Goal: Task Accomplishment & Management: Manage account settings

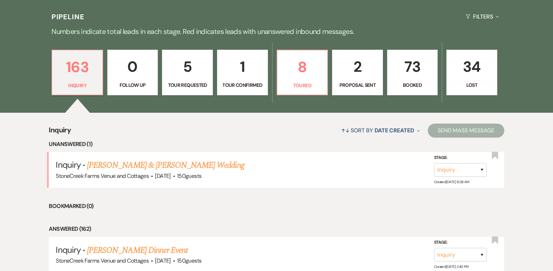
scroll to position [472, 0]
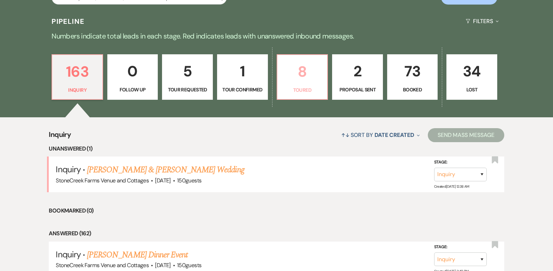
click at [301, 75] on p "8" at bounding box center [302, 71] width 42 height 23
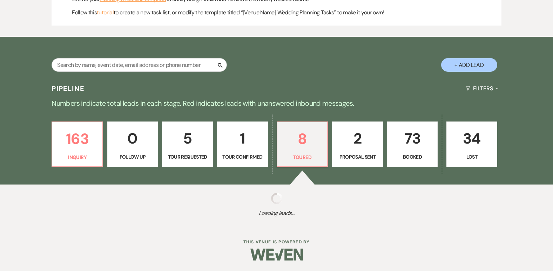
select select "5"
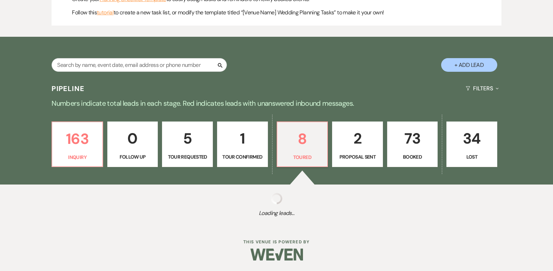
select select "5"
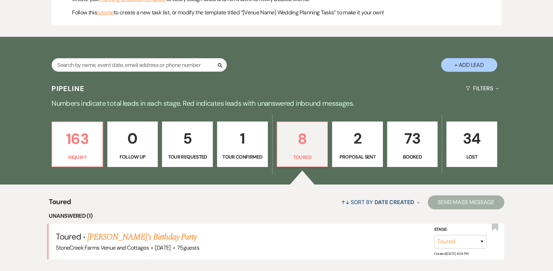
scroll to position [472, 0]
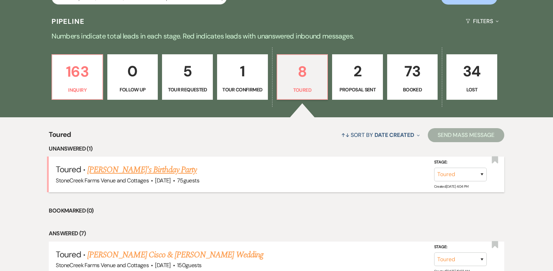
click at [133, 170] on link "[PERSON_NAME]'s Birthday Party" at bounding box center [141, 170] width 109 height 13
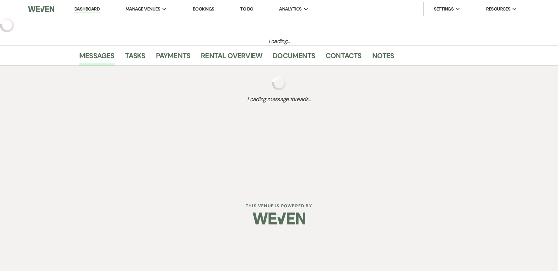
select select "5"
select select "4"
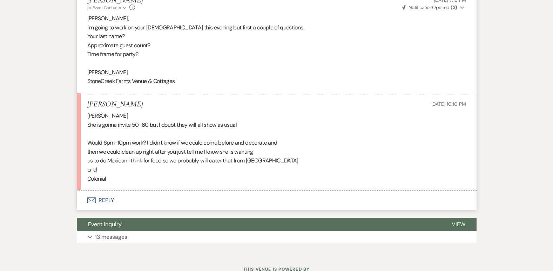
scroll to position [312, 0]
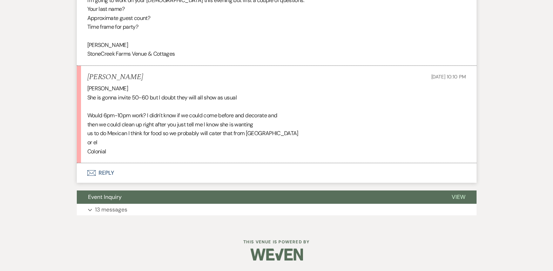
click at [104, 167] on button "Envelope Reply" at bounding box center [277, 173] width 400 height 20
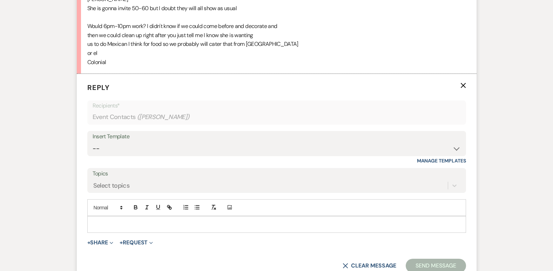
scroll to position [413, 0]
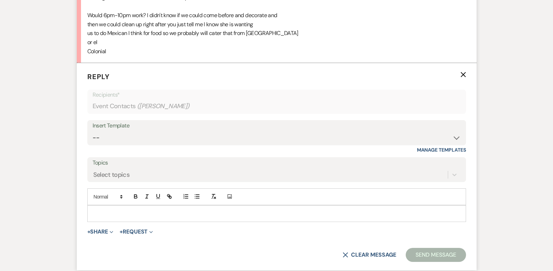
click at [102, 215] on p at bounding box center [276, 214] width 367 height 8
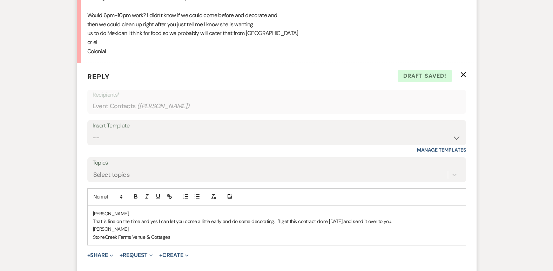
click at [435, 225] on p "[PERSON_NAME]" at bounding box center [276, 229] width 367 height 8
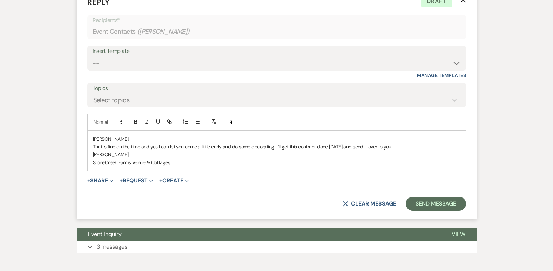
scroll to position [515, 0]
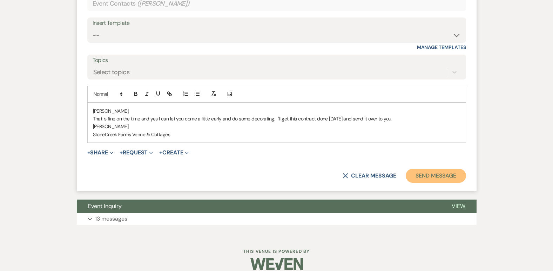
click at [446, 173] on button "Send Message" at bounding box center [436, 176] width 60 height 14
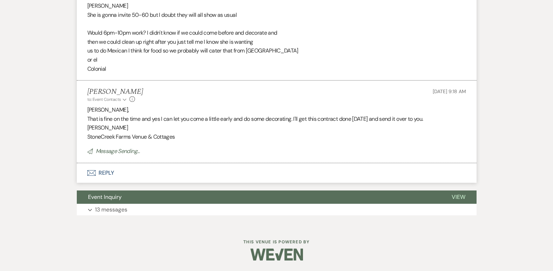
scroll to position [158, 0]
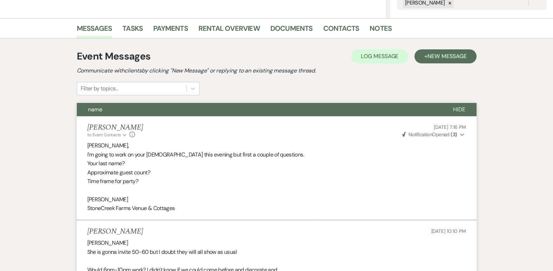
click at [456, 106] on span "Hide" at bounding box center [459, 109] width 12 height 7
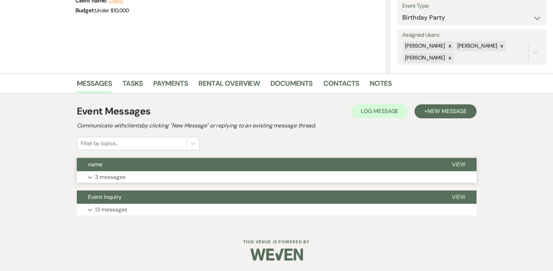
scroll to position [103, 0]
click at [92, 82] on link "Messages" at bounding box center [94, 85] width 35 height 15
click at [445, 108] on span "New Message" at bounding box center [446, 111] width 39 height 7
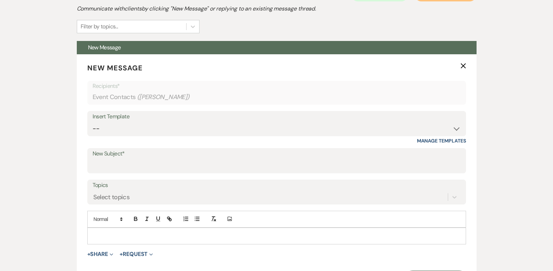
scroll to position [224, 0]
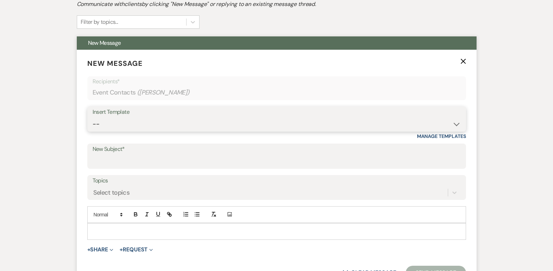
click at [456, 123] on select "-- Weven Planning Portal Introduction (Booked Events) Initial Inquiry Response …" at bounding box center [277, 124] width 368 height 14
select select "4276"
click at [93, 117] on select "-- Weven Planning Portal Introduction (Booked Events) Initial Inquiry Response …" at bounding box center [277, 124] width 368 height 14
type input "Booking your event!"
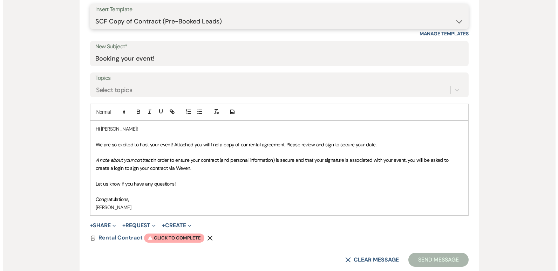
scroll to position [350, 0]
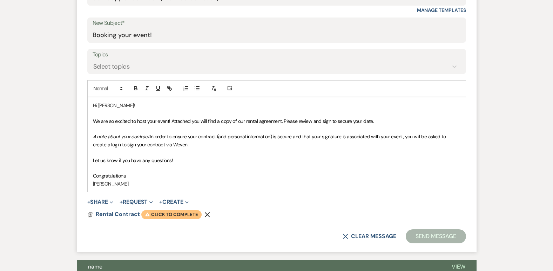
click at [173, 216] on span "Warning Click to complete" at bounding box center [171, 214] width 60 height 9
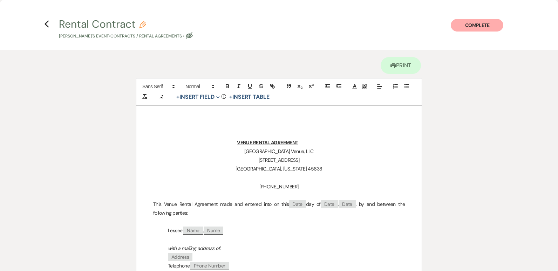
click at [378, 243] on p at bounding box center [279, 240] width 252 height 9
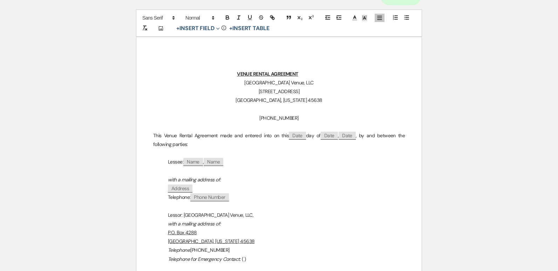
scroll to position [77, 0]
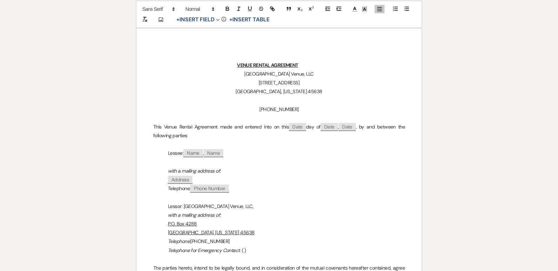
click at [234, 190] on p "Telephone: ﻿ Phone Number ﻿" at bounding box center [279, 188] width 252 height 9
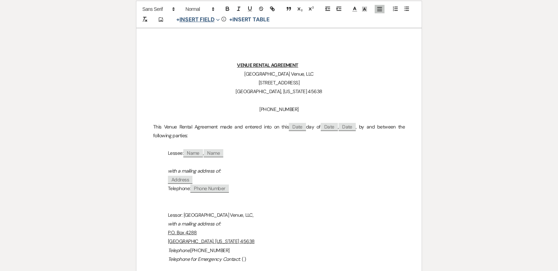
click at [201, 21] on button "+ Insert Field Expand" at bounding box center [198, 19] width 48 height 8
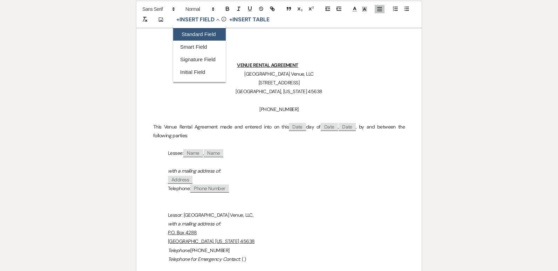
click at [197, 34] on button "Standard Field" at bounding box center [199, 34] width 53 height 13
select select "owner"
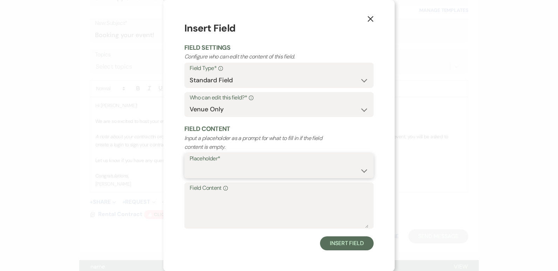
click at [361, 171] on select "Custom Placeholder Date Time Name Location Venue Name Type Number Budget Addres…" at bounding box center [279, 171] width 179 height 14
select select "Email"
click at [190, 164] on select "Custom Placeholder Date Time Name Location Venue Name Type Number Budget Addres…" at bounding box center [279, 171] width 179 height 14
click at [358, 111] on select "Both Venue & Client Client Only Venue Only" at bounding box center [279, 110] width 179 height 14
select select "client"
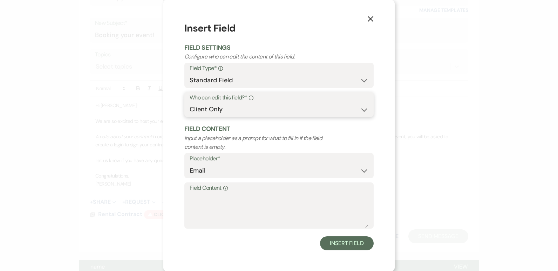
click at [190, 116] on select "Both Venue & Client Client Only Venue Only" at bounding box center [279, 110] width 179 height 14
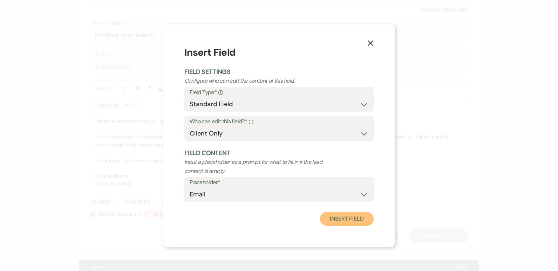
click at [348, 219] on button "Insert Field" at bounding box center [347, 219] width 54 height 14
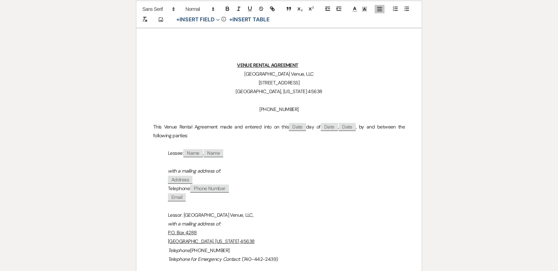
click at [280, 262] on p "Telephone for Emergency Contact : ([PHONE_NUMBER])" at bounding box center [279, 259] width 252 height 9
click at [338, 259] on p "Telephone for Emergency Contact : ([PHONE_NUMBER])" at bounding box center [279, 259] width 252 height 9
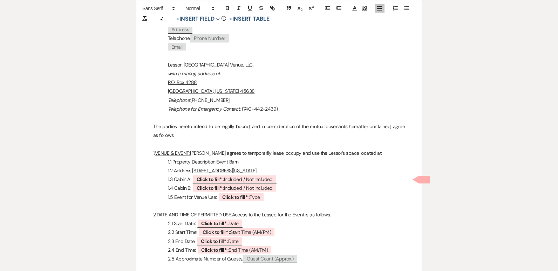
scroll to position [245, 0]
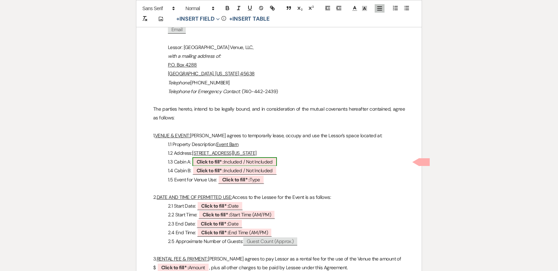
click at [210, 163] on b "Click to fill* :" at bounding box center [210, 162] width 27 height 6
select select "owner"
select select "custom_placeholder"
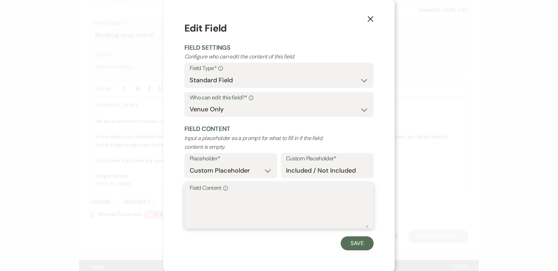
click at [208, 200] on textarea "Field Content Info" at bounding box center [279, 210] width 179 height 35
type textarea "Not Included"
click at [361, 242] on button "Save" at bounding box center [357, 244] width 33 height 14
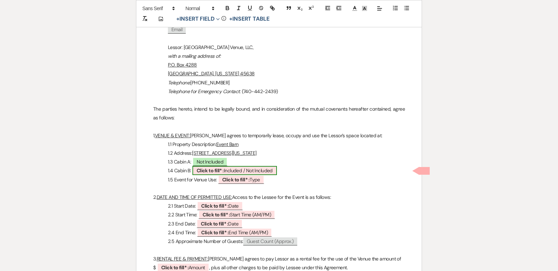
click at [218, 166] on span "Click to fill* : Included / Not Included" at bounding box center [234, 170] width 84 height 9
select select "owner"
select select "custom_placeholder"
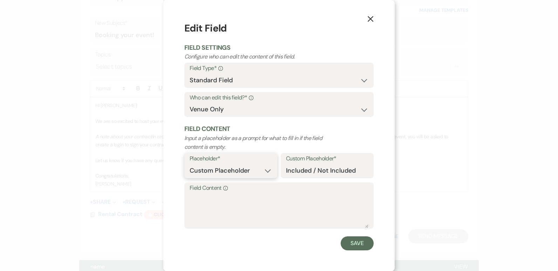
click at [218, 166] on select "Custom Placeholder Date Time Name Location Venue Name Type Number Budget Addres…" at bounding box center [231, 171] width 82 height 14
click at [224, 212] on textarea "Field Content Info" at bounding box center [279, 210] width 179 height 35
type textarea "Not Included"
click at [343, 245] on button "Save" at bounding box center [357, 244] width 33 height 14
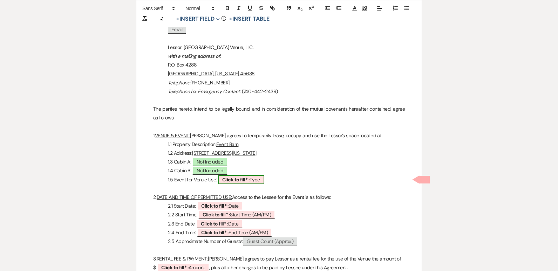
click at [242, 182] on b "Click to fill* :" at bounding box center [235, 180] width 27 height 6
select select "owner"
select select "Type"
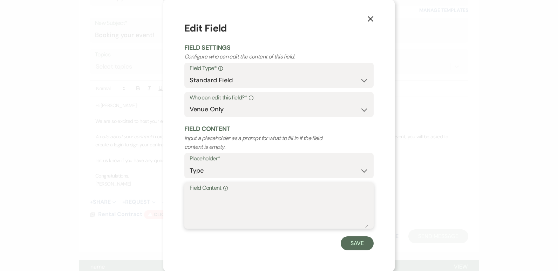
click at [233, 202] on textarea "Field Content Info" at bounding box center [279, 210] width 179 height 35
type textarea "Sweet Sixteen Birthday Party"
click at [353, 247] on button "Save" at bounding box center [357, 244] width 33 height 14
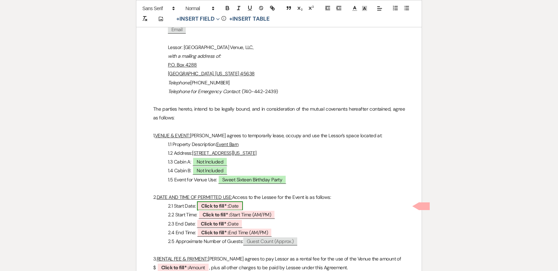
click at [235, 209] on span "Click to fill* : Date" at bounding box center [220, 206] width 46 height 9
select select "owner"
select select "Date"
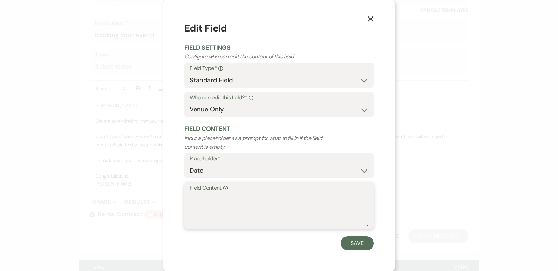
click at [226, 196] on textarea "Field Content Info" at bounding box center [279, 210] width 179 height 35
type textarea "[DATE]"
click at [351, 245] on button "Save" at bounding box center [357, 244] width 33 height 14
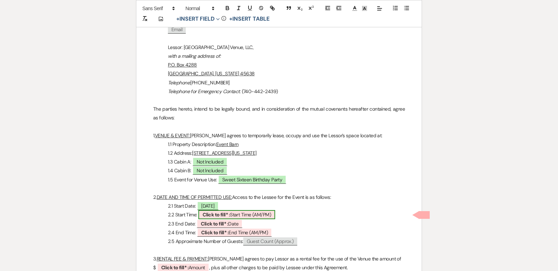
click at [242, 211] on span "Click to fill* : Start Time (AM/PM)" at bounding box center [236, 214] width 77 height 9
select select "owner"
select select "custom_placeholder"
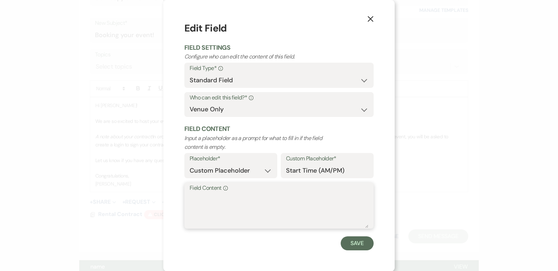
click at [242, 211] on textarea "Field Content Info" at bounding box center [279, 210] width 179 height 35
type textarea "6:00 PM"
click at [358, 243] on button "Save" at bounding box center [357, 244] width 33 height 14
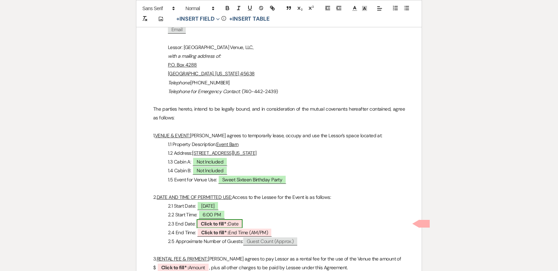
click at [237, 224] on span "Click to fill* : Date" at bounding box center [220, 223] width 46 height 9
select select "owner"
select select "Date"
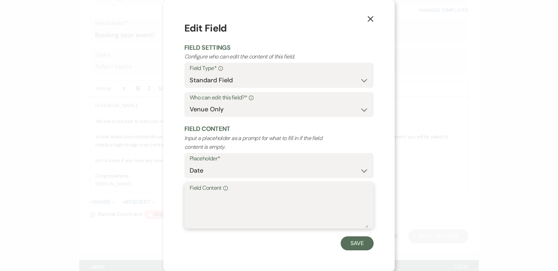
click at [191, 205] on textarea "Field Content Info" at bounding box center [279, 210] width 179 height 35
type textarea "[DATE]"
click at [361, 246] on button "Save" at bounding box center [357, 244] width 33 height 14
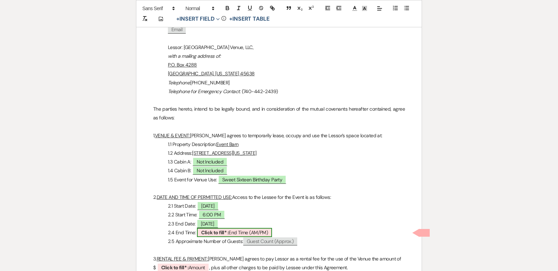
click at [229, 236] on b "Click to fill* :" at bounding box center [214, 233] width 27 height 6
select select "owner"
select select "custom_placeholder"
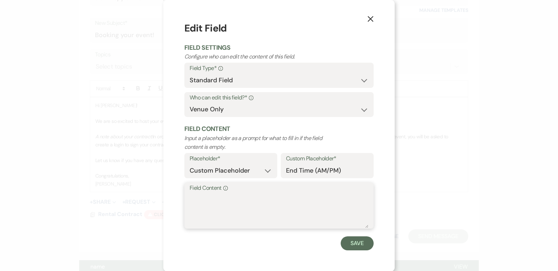
click at [209, 205] on textarea "Field Content Info" at bounding box center [279, 210] width 179 height 35
type textarea "10:00 PM"
click at [355, 239] on button "Save" at bounding box center [357, 244] width 33 height 14
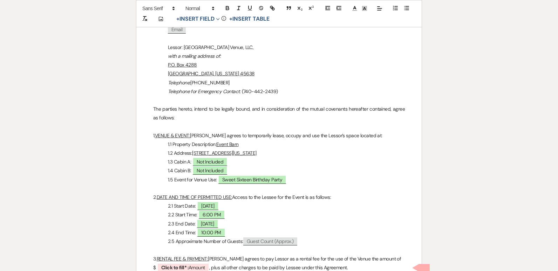
click at [404, 246] on p at bounding box center [279, 250] width 252 height 9
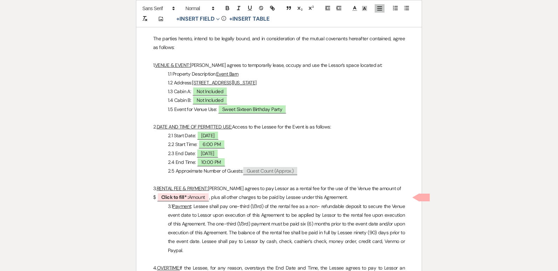
scroll to position [395, 0]
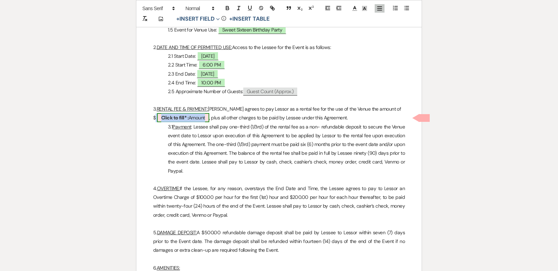
click at [195, 119] on span "Click to fill* : Amount" at bounding box center [183, 117] width 52 height 9
select select "owner"
select select "Amount"
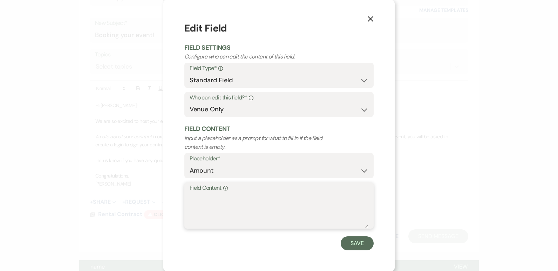
click at [218, 202] on textarea "Field Content Info" at bounding box center [279, 210] width 179 height 35
type textarea "500.00"
click at [361, 245] on button "Save" at bounding box center [357, 244] width 33 height 14
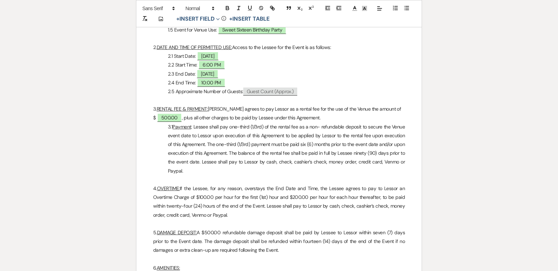
click at [250, 126] on p "3.1 Payment : Lessee shall pay one-third (1/3rd) of the rental fee as a non- re…" at bounding box center [279, 149] width 252 height 53
click at [261, 127] on p "3.1 Payment : Lessee shall pay one-half (1/3rd) of the rental fee as a non- ref…" at bounding box center [279, 149] width 252 height 53
click at [241, 155] on p "3.1 Payment : Lessee shall pay one-half (1/2) of the rental fee as a non- refun…" at bounding box center [279, 149] width 252 height 53
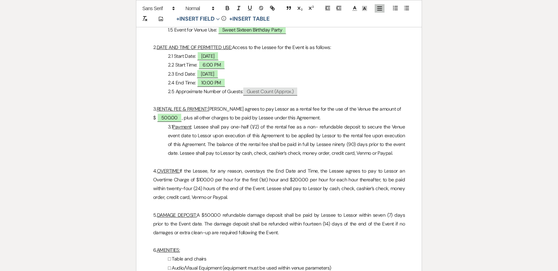
click at [353, 144] on p "3.1 Payment : Lessee shall pay one-half (1/2) of the rental fee as a non- refun…" at bounding box center [279, 140] width 252 height 35
click at [345, 145] on p "3.1 Payment : Lessee shall pay one-half (1/2) of the rental fee as a non- refun…" at bounding box center [279, 140] width 252 height 35
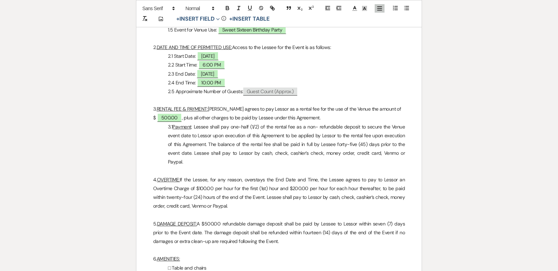
click at [381, 151] on p "3.1 Payment : Lessee shall pay one-half (1/2) of the rental fee as a non- refun…" at bounding box center [279, 145] width 252 height 44
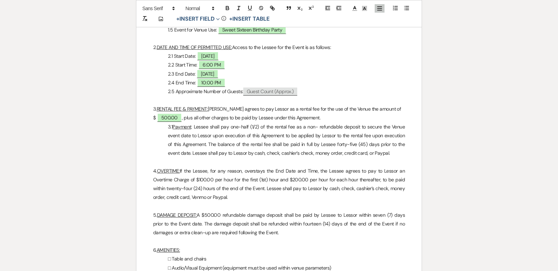
click at [389, 153] on p "3.1 Payment : Lessee shall pay one-half (1/2) of the rental fee as a non- refun…" at bounding box center [279, 140] width 252 height 35
click at [205, 198] on p "4. OVERTIME: If the Lessee, for any reason, overstays the End Date and Time, th…" at bounding box center [279, 184] width 252 height 35
click at [219, 215] on p "5. DAMAGE DEPOSIT: A $500.00 refundable damage deposit shall be paid by Lessee …" at bounding box center [279, 224] width 252 height 27
click at [273, 244] on p at bounding box center [279, 241] width 252 height 9
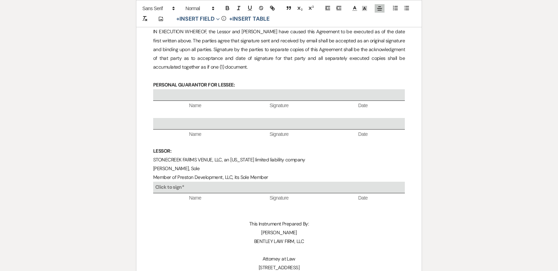
scroll to position [1912, 0]
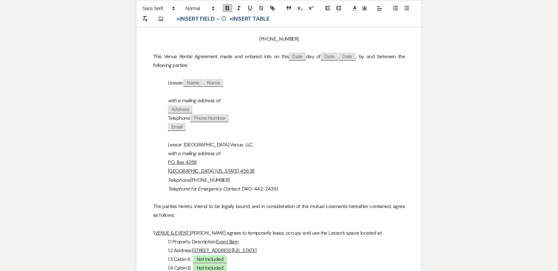
scroll to position [130, 0]
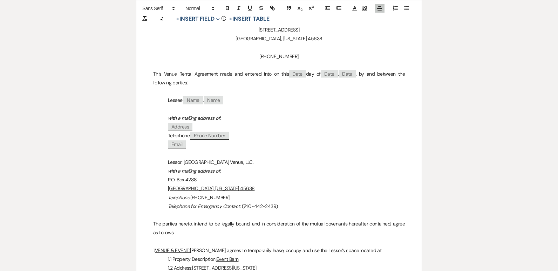
select select "5"
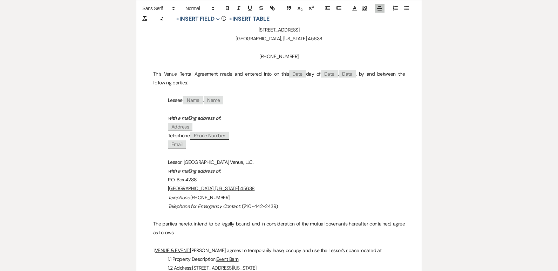
select select "5"
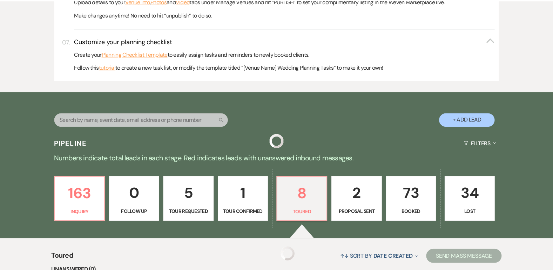
scroll to position [472, 0]
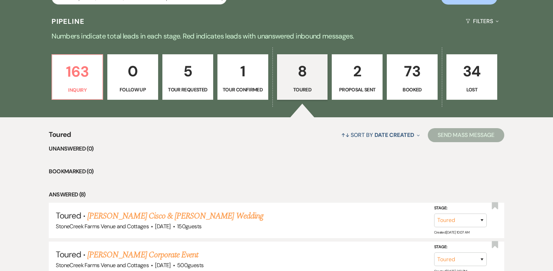
click at [301, 72] on p "8" at bounding box center [302, 71] width 42 height 23
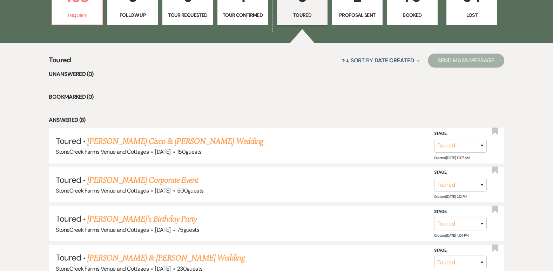
scroll to position [565, 0]
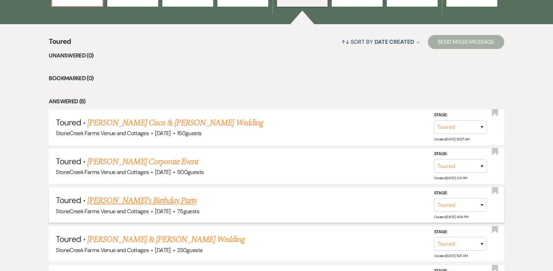
click at [131, 202] on link "[PERSON_NAME]'s Birthday Party" at bounding box center [141, 201] width 109 height 13
select select "5"
select select "4"
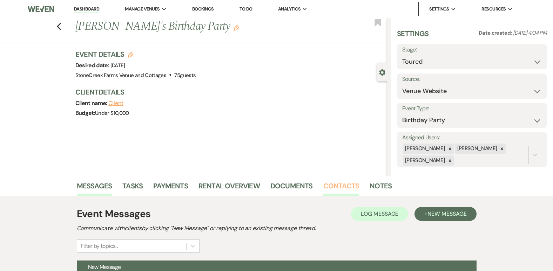
click at [335, 185] on link "Contacts" at bounding box center [341, 188] width 36 height 15
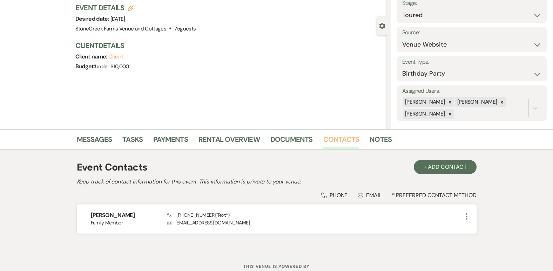
scroll to position [71, 0]
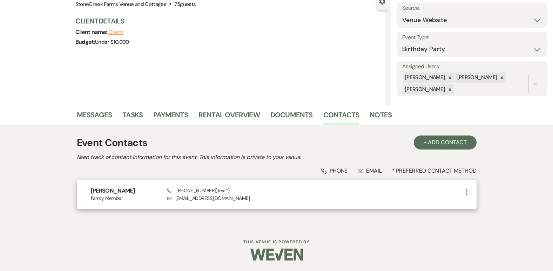
click at [467, 192] on use "button" at bounding box center [466, 192] width 1 height 6
click at [486, 205] on button "Pencil Edit" at bounding box center [483, 206] width 42 height 12
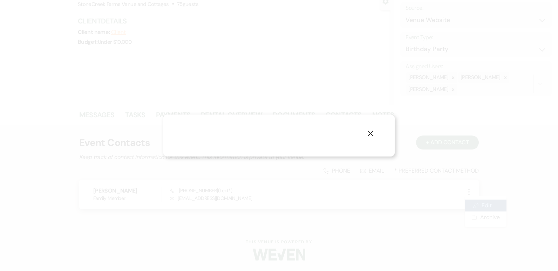
select select "4"
select select "text"
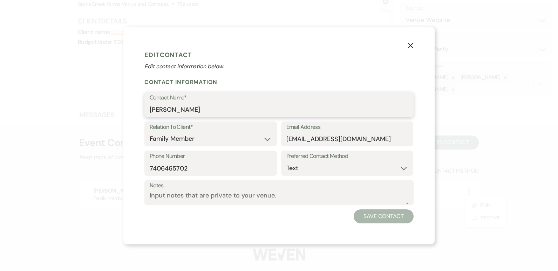
click at [219, 109] on input "[PERSON_NAME]" at bounding box center [279, 110] width 259 height 14
type input "[PERSON_NAME]"
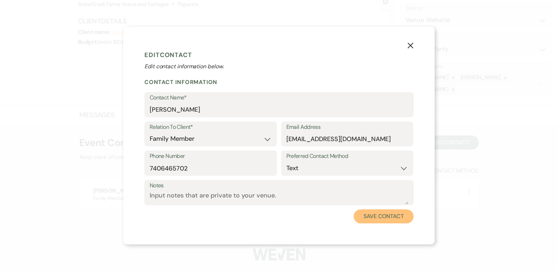
click at [383, 220] on button "Save Contact" at bounding box center [384, 217] width 60 height 14
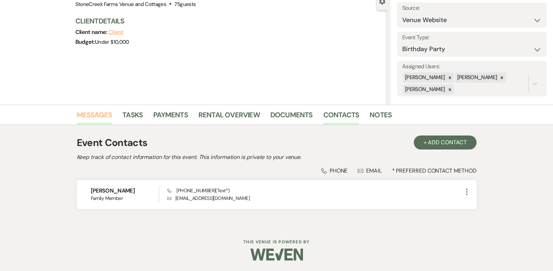
click at [102, 111] on link "Messages" at bounding box center [94, 116] width 35 height 15
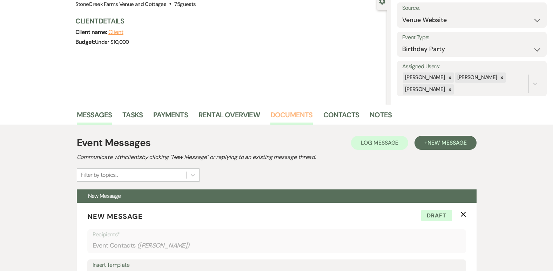
click at [277, 115] on link "Documents" at bounding box center [291, 116] width 42 height 15
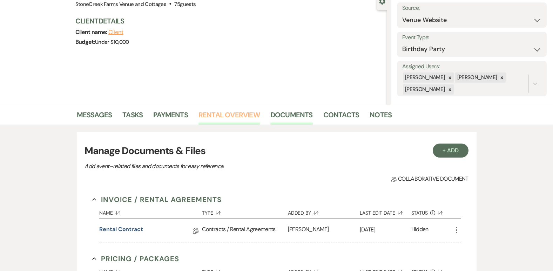
click at [225, 113] on link "Rental Overview" at bounding box center [228, 116] width 61 height 15
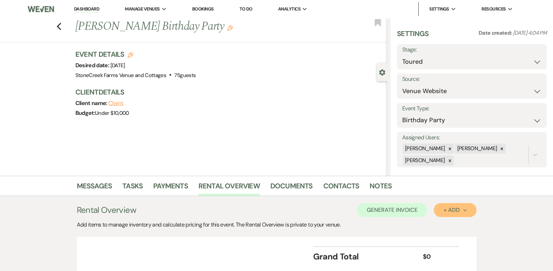
click at [458, 211] on div "+ Add Next" at bounding box center [454, 210] width 23 height 6
click at [450, 226] on button "Item" at bounding box center [451, 226] width 35 height 11
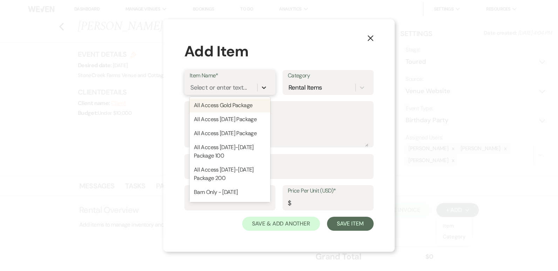
click at [265, 87] on icon at bounding box center [263, 87] width 7 height 7
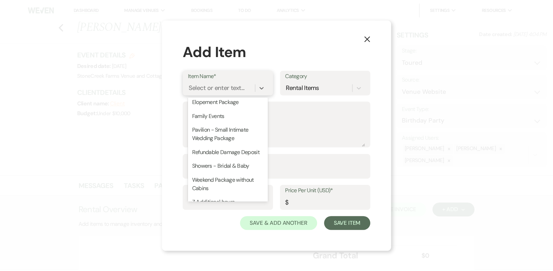
scroll to position [262, 0]
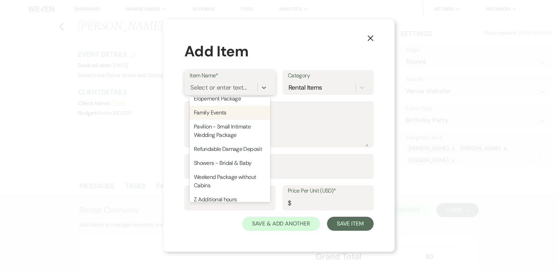
click at [210, 117] on div "Family Events" at bounding box center [230, 113] width 81 height 14
type textarea "Birthday Parties, Dinners, etc Four hour rental"
type input "1"
type input "500"
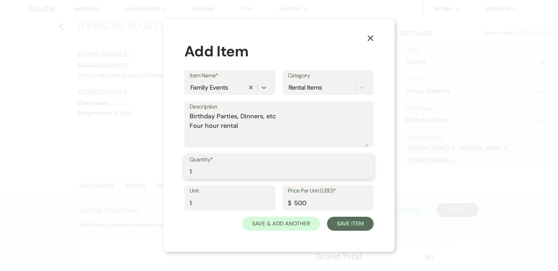
type input "1"
click at [367, 170] on input "1" at bounding box center [279, 172] width 179 height 14
click at [352, 225] on button "Save Item" at bounding box center [350, 224] width 47 height 14
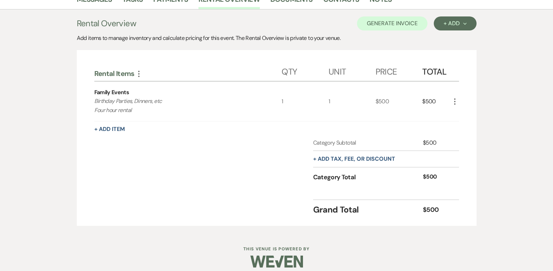
scroll to position [194, 0]
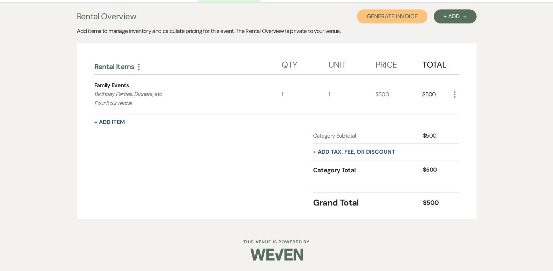
click at [384, 18] on button "Generate Invoice" at bounding box center [392, 16] width 70 height 14
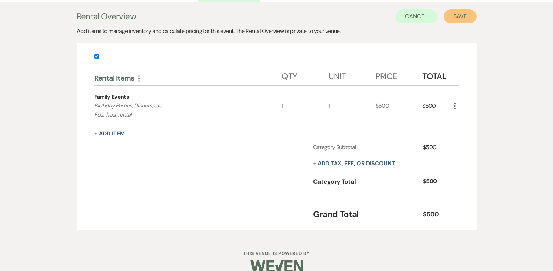
click at [458, 15] on button "Save" at bounding box center [459, 16] width 33 height 14
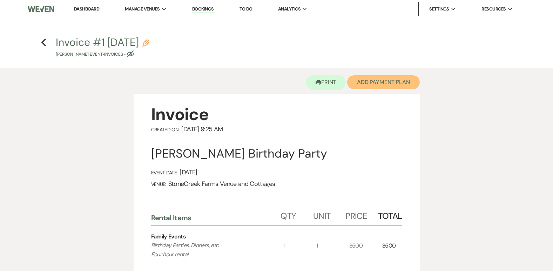
click at [384, 81] on button "Add Payment Plan" at bounding box center [383, 82] width 73 height 14
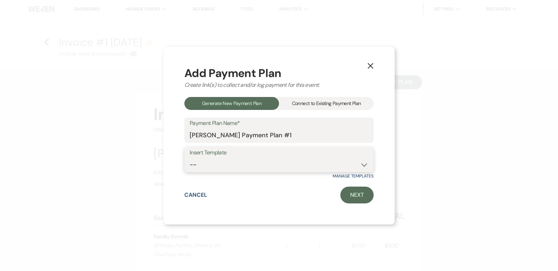
click at [363, 164] on select "-- Wedding Event Payment Plan Corporate Event Bridal & Baby Showers Class Reuni…" at bounding box center [279, 165] width 179 height 14
click at [363, 165] on select "-- Wedding Event Payment Plan Corporate Event Bridal & Baby Showers Class Reuni…" at bounding box center [279, 165] width 179 height 14
select select "174"
click at [190, 158] on select "-- Wedding Event Payment Plan Corporate Event Bridal & Baby Showers Class Reuni…" at bounding box center [279, 165] width 179 height 14
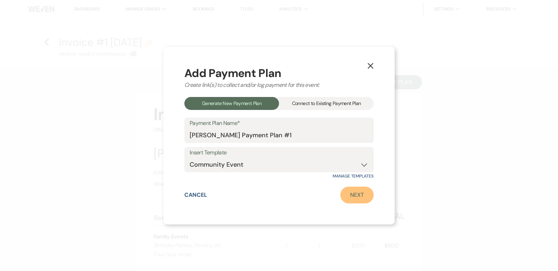
click at [357, 193] on link "Next" at bounding box center [356, 195] width 33 height 17
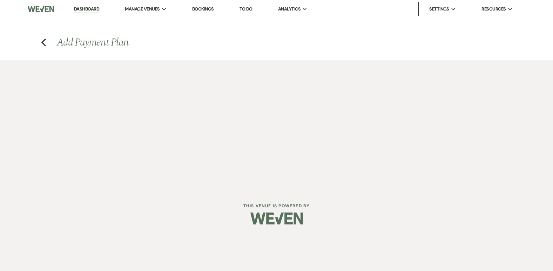
select select "27645"
select select "2"
select select "percentage"
select select "true"
select select "client"
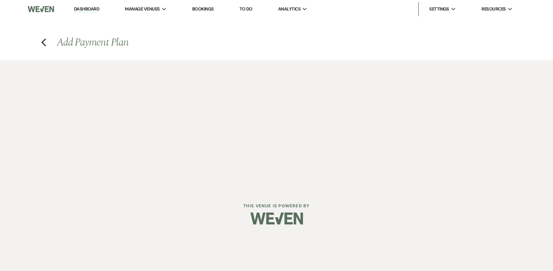
select select "weeks"
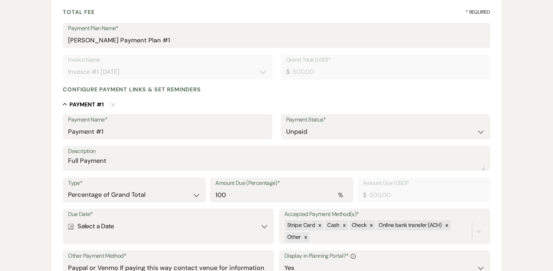
scroll to position [103, 0]
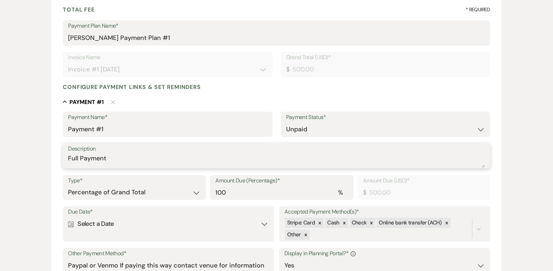
click at [112, 159] on textarea "Full Payment" at bounding box center [276, 161] width 416 height 14
type textarea "F"
type textarea "Payment 1"
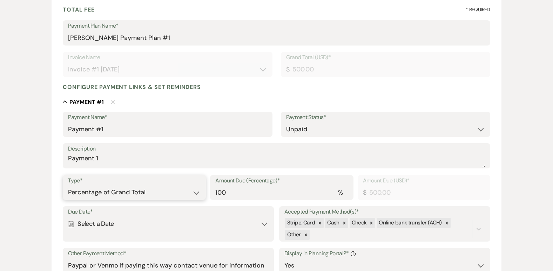
click at [193, 193] on select "Dollar Amount Percentage of Grand Total" at bounding box center [134, 193] width 132 height 14
select select "flat"
click at [68, 186] on select "Dollar Amount Percentage of Grand Total" at bounding box center [134, 193] width 132 height 14
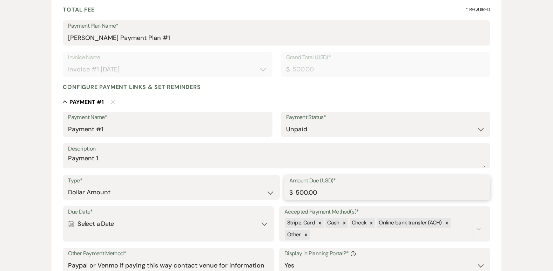
click at [321, 191] on input "500.00" at bounding box center [387, 193] width 196 height 14
type input "5"
type input "250.00"
click at [265, 227] on div "Calendar Select a Date Expand" at bounding box center [168, 224] width 200 height 14
select select "day"
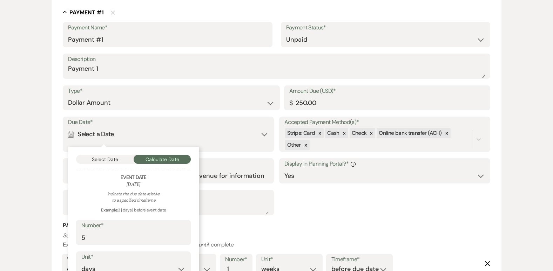
scroll to position [257, 0]
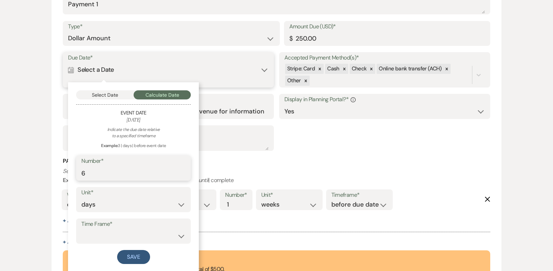
click at [182, 172] on input "6" at bounding box center [133, 173] width 104 height 14
click at [182, 172] on input "7" at bounding box center [133, 173] width 104 height 14
click at [182, 172] on input "8" at bounding box center [133, 173] width 104 height 14
click at [182, 172] on input "9" at bounding box center [133, 173] width 104 height 14
type input "10"
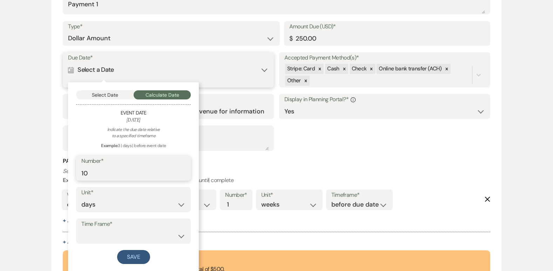
click at [182, 172] on input "10" at bounding box center [133, 173] width 104 height 14
click at [179, 237] on select "before event date after event date after [DATE] date" at bounding box center [133, 237] width 104 height 14
select select "afterTodaysDate"
click at [81, 230] on select "before event date after event date after [DATE] date" at bounding box center [133, 237] width 104 height 14
click at [136, 257] on button "Save" at bounding box center [133, 257] width 33 height 14
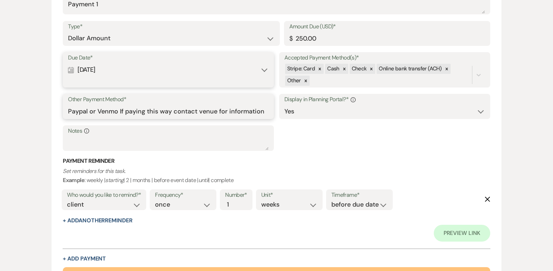
click at [118, 112] on input "Paypal or Venmo If paying this way contact venue for information" at bounding box center [168, 112] width 200 height 14
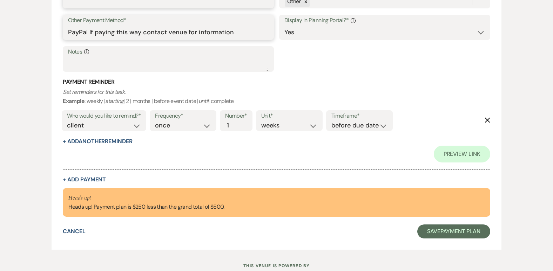
scroll to position [360, 0]
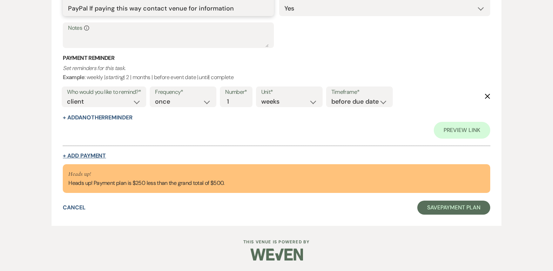
type input "PayPal If paying this way contact venue for information"
click at [82, 155] on button "+ Add Payment" at bounding box center [84, 156] width 43 height 6
select select "2"
select select "flat"
select select "false"
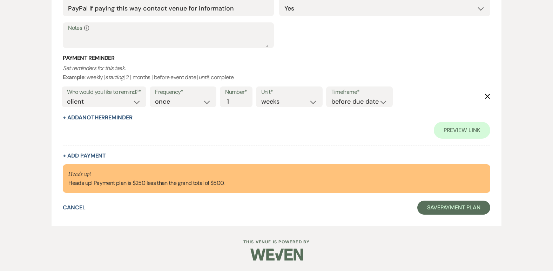
select select "client"
select select "weeks"
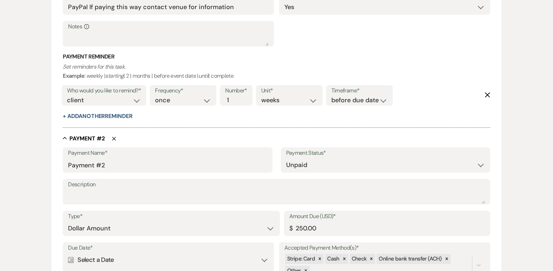
scroll to position [359, 0]
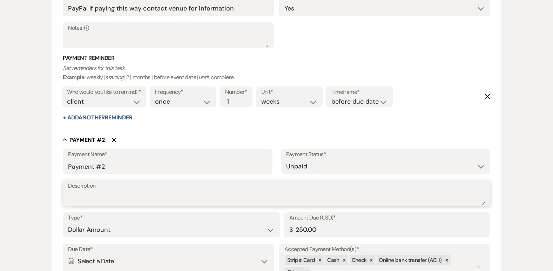
click at [86, 203] on textarea "Description" at bounding box center [276, 198] width 416 height 14
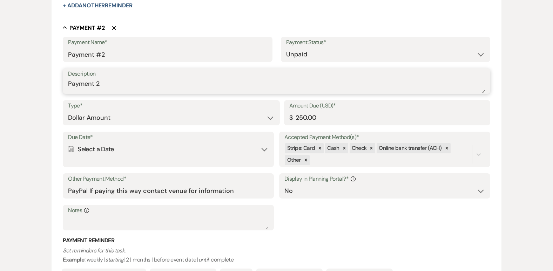
scroll to position [489, 0]
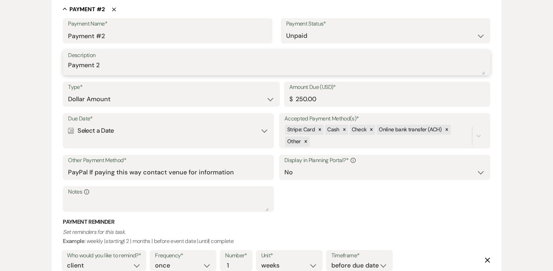
type textarea "Payment 2"
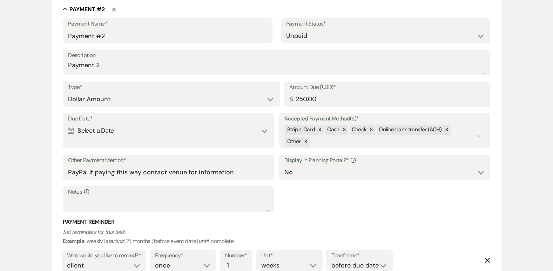
click at [262, 132] on div "Calendar Select a Date Expand" at bounding box center [168, 131] width 200 height 14
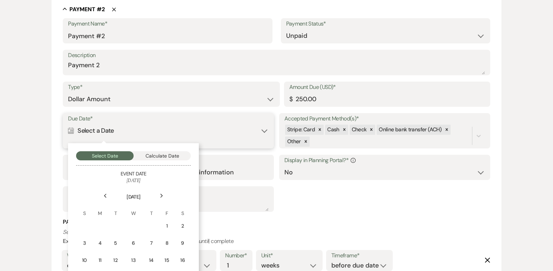
click at [170, 152] on button "Calculate Date" at bounding box center [162, 155] width 57 height 9
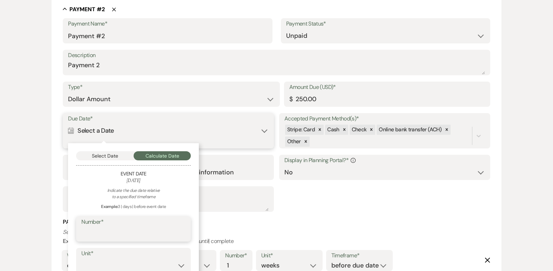
click at [104, 238] on input "Number*" at bounding box center [133, 234] width 104 height 14
type input "45"
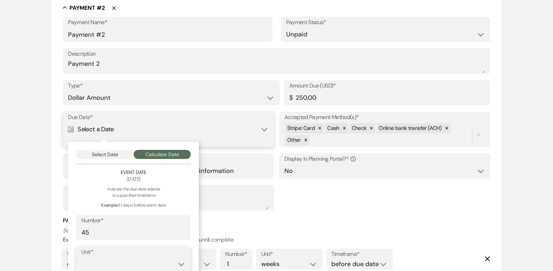
click at [182, 265] on select "days weeks months" at bounding box center [133, 265] width 104 height 14
click at [81, 258] on select "days weeks months" at bounding box center [133, 265] width 104 height 14
select select "month"
click at [279, 211] on div "Due Date* Calendar Select a Date Collapse Select Date Calculate Date Event Date…" at bounding box center [276, 164] width 427 height 105
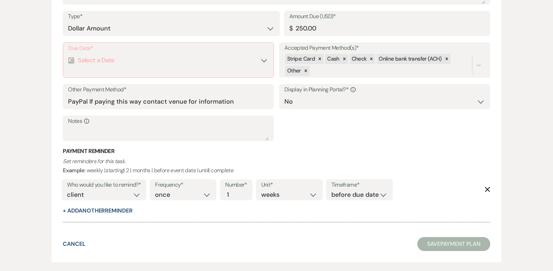
scroll to position [561, 0]
click at [265, 59] on div "Calendar Select a Date Expand" at bounding box center [168, 60] width 200 height 14
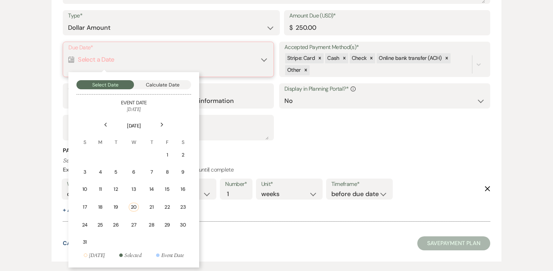
click at [163, 83] on button "Calculate Date" at bounding box center [162, 84] width 57 height 9
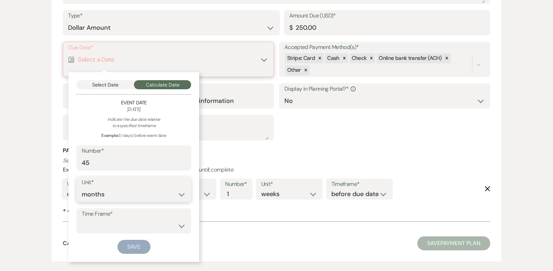
click at [181, 195] on select "days weeks months" at bounding box center [134, 195] width 104 height 14
select select "day"
click at [82, 188] on select "days weeks months" at bounding box center [134, 195] width 104 height 14
click at [182, 223] on select "before event date after event date after [DATE] date" at bounding box center [134, 226] width 104 height 14
select select "beforeEventDate"
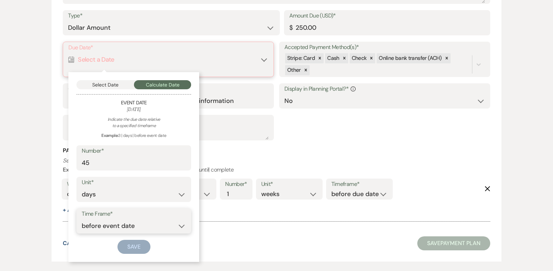
click at [82, 219] on select "before event date after event date after [DATE] date" at bounding box center [134, 226] width 104 height 14
click at [135, 251] on button "Save" at bounding box center [133, 247] width 33 height 14
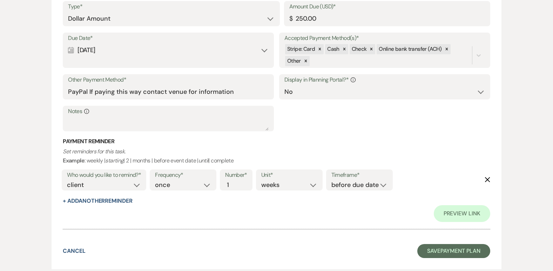
scroll to position [592, 0]
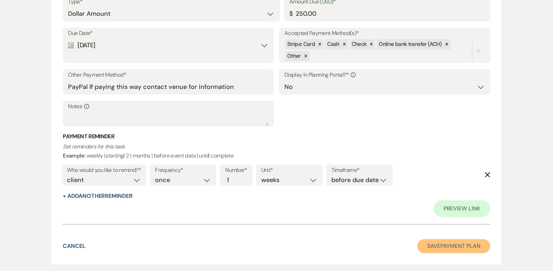
click at [461, 244] on button "Save Payment Plan" at bounding box center [453, 246] width 73 height 14
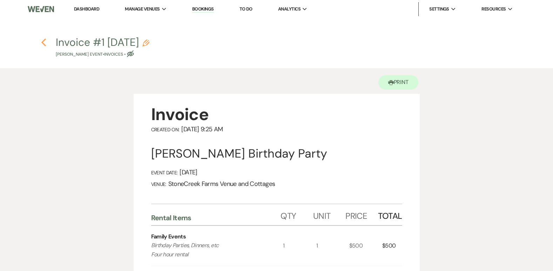
click at [43, 43] on icon "Previous" at bounding box center [43, 42] width 5 height 8
select select "5"
select select "4"
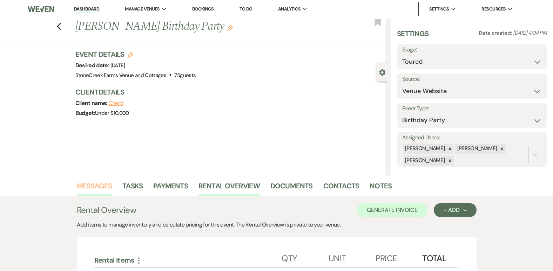
click at [95, 183] on link "Messages" at bounding box center [94, 188] width 35 height 15
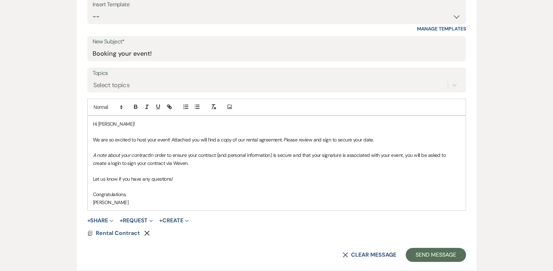
scroll to position [365, 0]
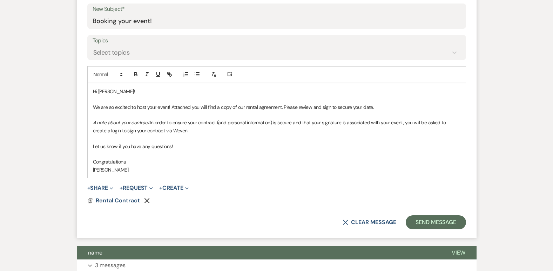
click at [199, 130] on p "A note about your contract: In order to ensure your contract (and personal info…" at bounding box center [276, 127] width 367 height 16
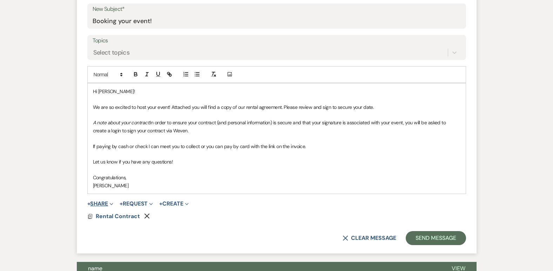
click at [101, 203] on button "+ Share Expand" at bounding box center [100, 204] width 26 height 6
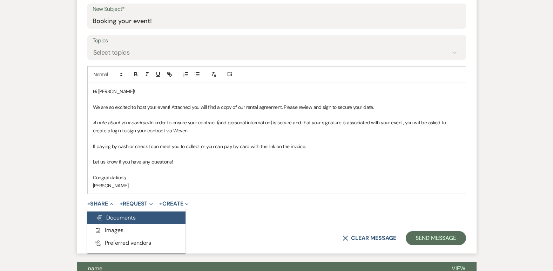
click at [125, 214] on span "Doc Upload Documents" at bounding box center [116, 217] width 40 height 7
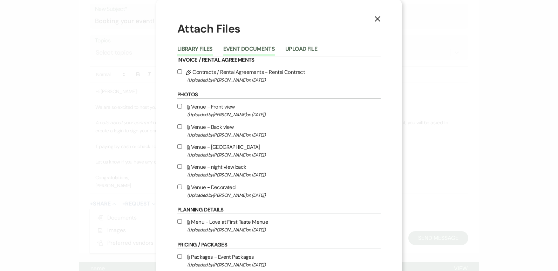
click at [254, 46] on button "Event Documents" at bounding box center [249, 51] width 52 height 10
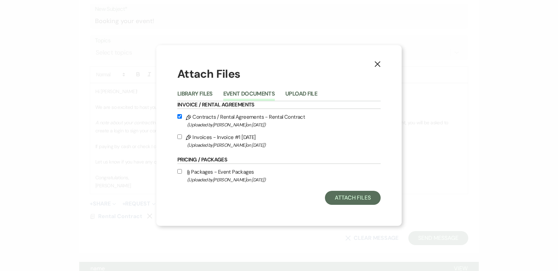
click at [179, 136] on input "Pencil Invoices - Invoice #1 [DATE] (Uploaded by [PERSON_NAME] on [DATE] )" at bounding box center [179, 137] width 5 height 5
checkbox input "true"
click at [353, 199] on button "Attach Files" at bounding box center [353, 198] width 56 height 14
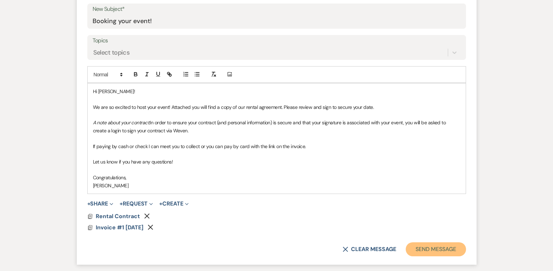
click at [438, 248] on button "Send Message" at bounding box center [436, 250] width 60 height 14
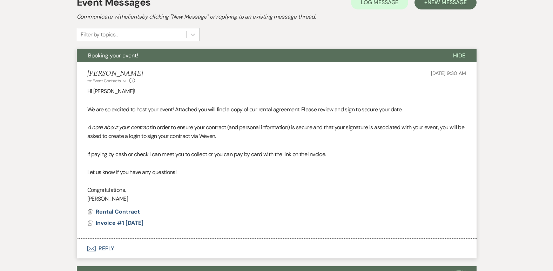
scroll to position [240, 0]
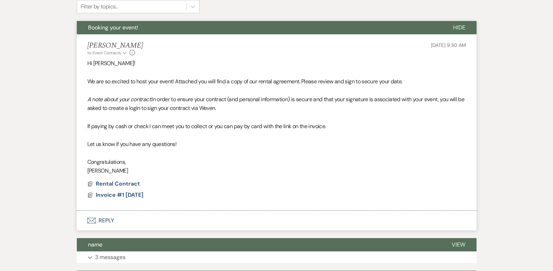
click at [459, 24] on span "Hide" at bounding box center [459, 27] width 12 height 7
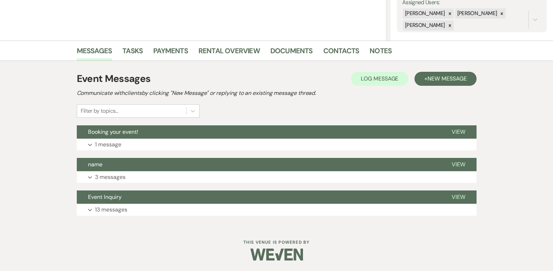
scroll to position [0, 0]
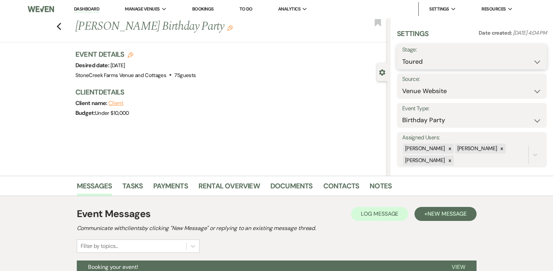
click at [529, 62] on select "Inquiry Follow Up Tour Requested Tour Confirmed Toured Proposal Sent Booked Lost" at bounding box center [471, 62] width 139 height 14
select select "6"
click at [402, 55] on select "Inquiry Follow Up Tour Requested Tour Confirmed Toured Proposal Sent Booked Lost" at bounding box center [471, 62] width 139 height 14
click at [131, 57] on use "button" at bounding box center [131, 55] width 6 height 6
select select "796"
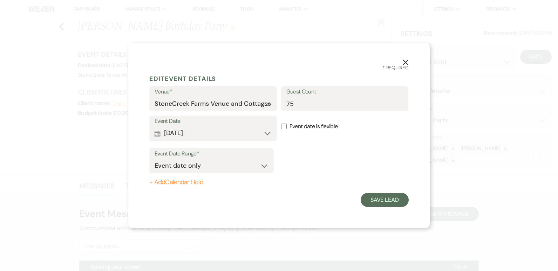
click at [178, 181] on button "+ Add Calendar Hold" at bounding box center [211, 182] width 124 height 7
select select "false"
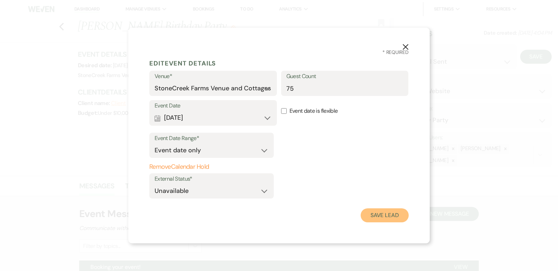
click at [386, 216] on button "Save Lead" at bounding box center [385, 216] width 48 height 14
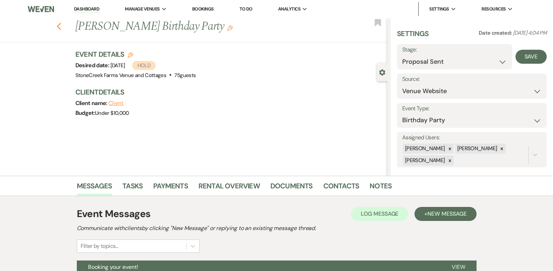
click at [61, 25] on use "button" at bounding box center [58, 27] width 5 height 8
select select "5"
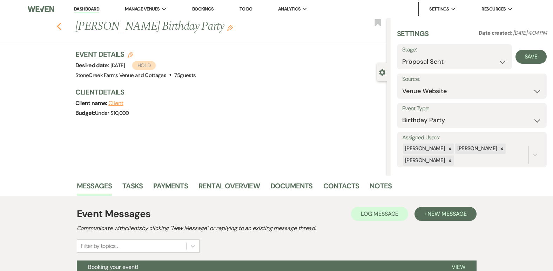
select select "5"
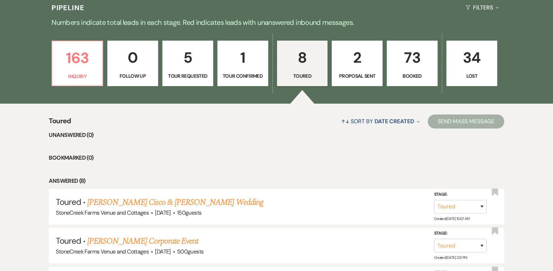
scroll to position [467, 0]
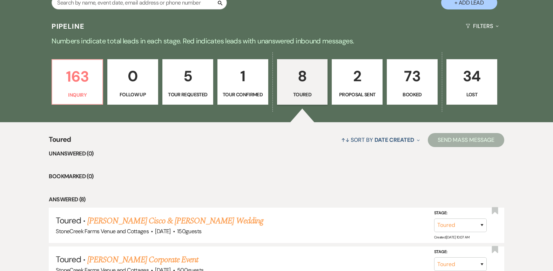
select select "6"
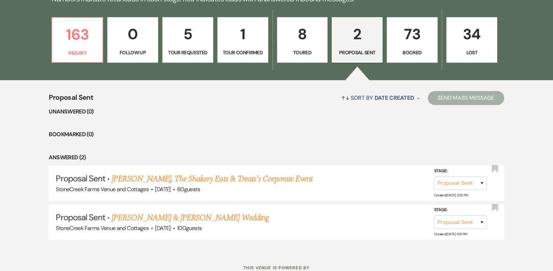
scroll to position [528, 0]
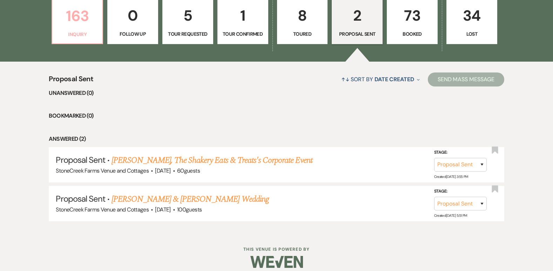
click at [73, 19] on p "163" at bounding box center [77, 15] width 42 height 23
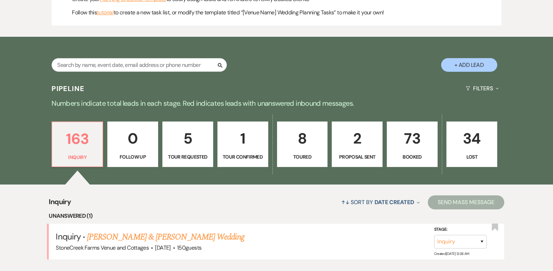
scroll to position [528, 0]
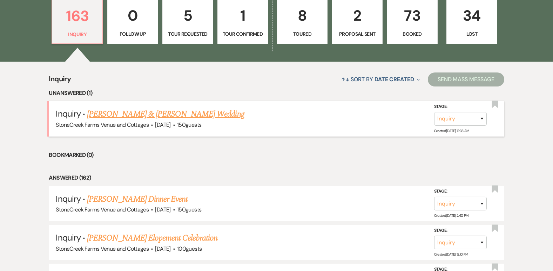
click at [194, 114] on link "[PERSON_NAME] & [PERSON_NAME] Wedding" at bounding box center [165, 114] width 157 height 13
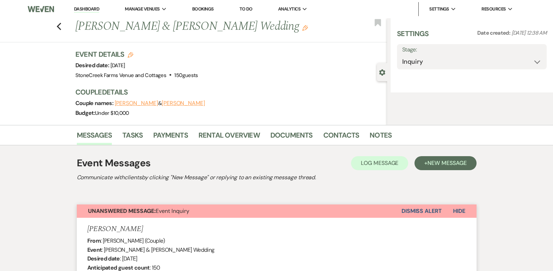
select select "5"
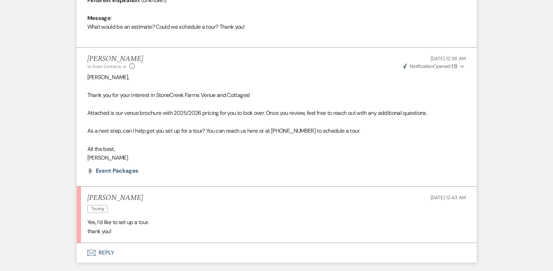
scroll to position [407, 0]
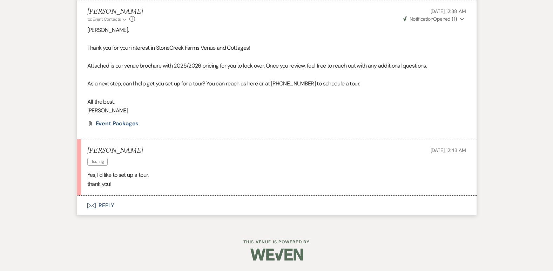
click at [104, 207] on button "Envelope Reply" at bounding box center [277, 206] width 400 height 20
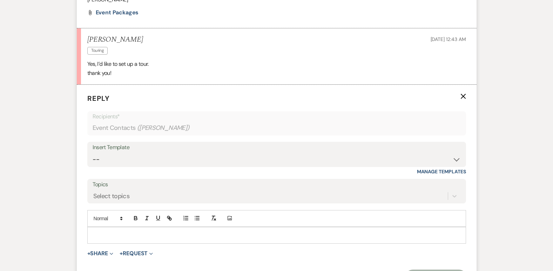
scroll to position [540, 0]
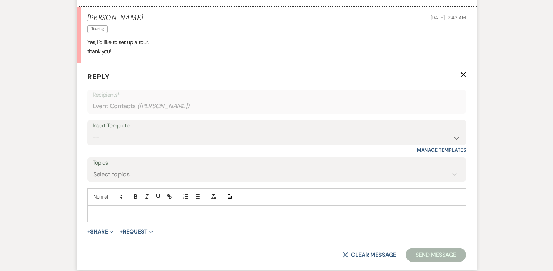
click at [114, 211] on p at bounding box center [276, 214] width 367 height 8
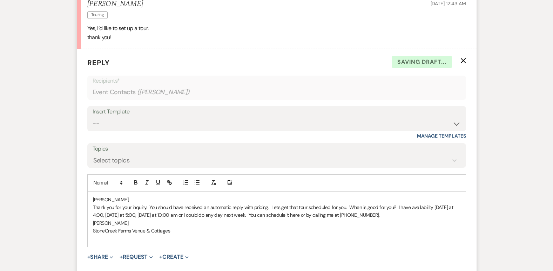
scroll to position [619, 0]
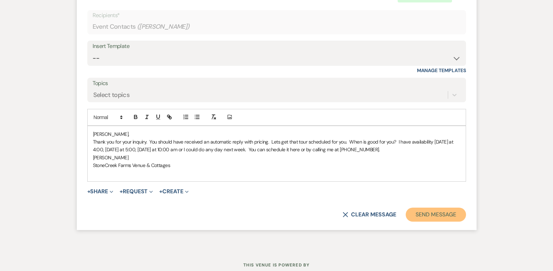
click at [444, 212] on button "Send Message" at bounding box center [436, 215] width 60 height 14
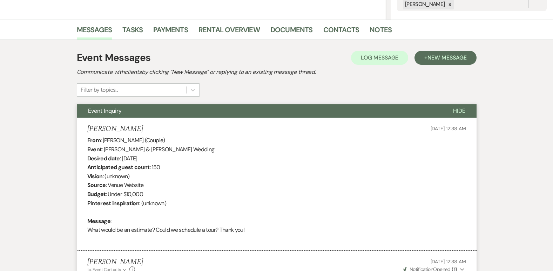
scroll to position [133, 0]
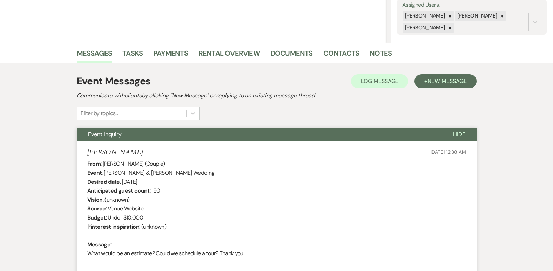
click at [458, 134] on span "Hide" at bounding box center [459, 134] width 12 height 7
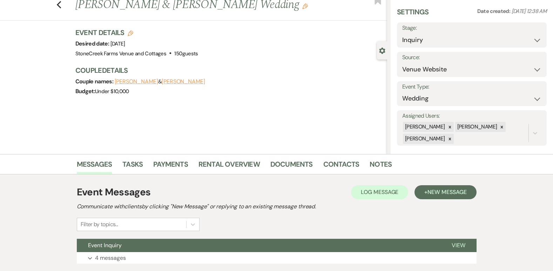
scroll to position [0, 0]
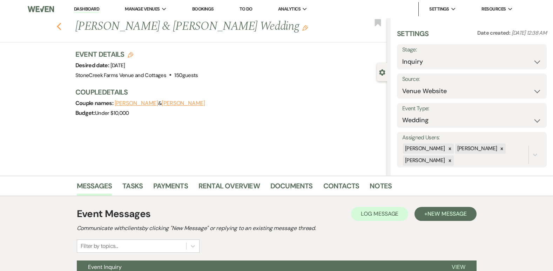
click at [62, 26] on icon "Previous" at bounding box center [58, 26] width 5 height 8
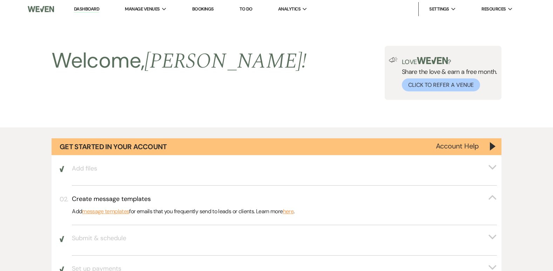
scroll to position [527, 0]
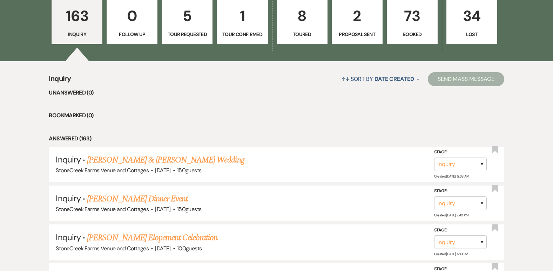
click at [244, 17] on p "1" at bounding box center [242, 15] width 42 height 23
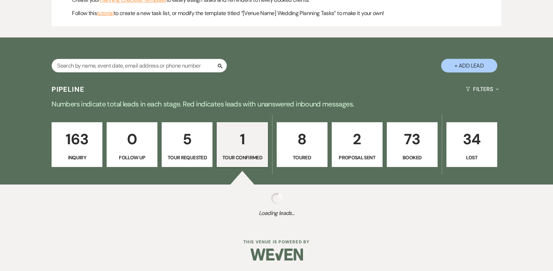
scroll to position [496, 0]
select select "4"
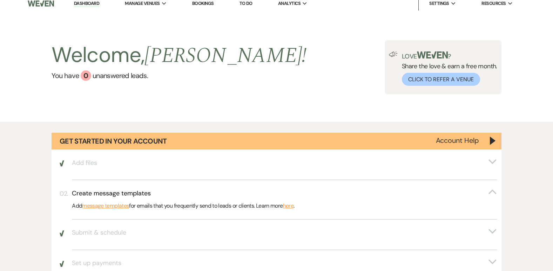
scroll to position [0, 0]
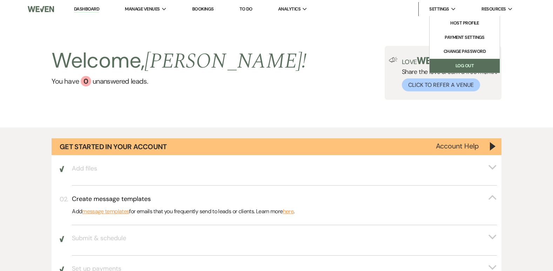
click at [452, 63] on link "Log Out" at bounding box center [464, 66] width 70 height 14
